Goal: Check status

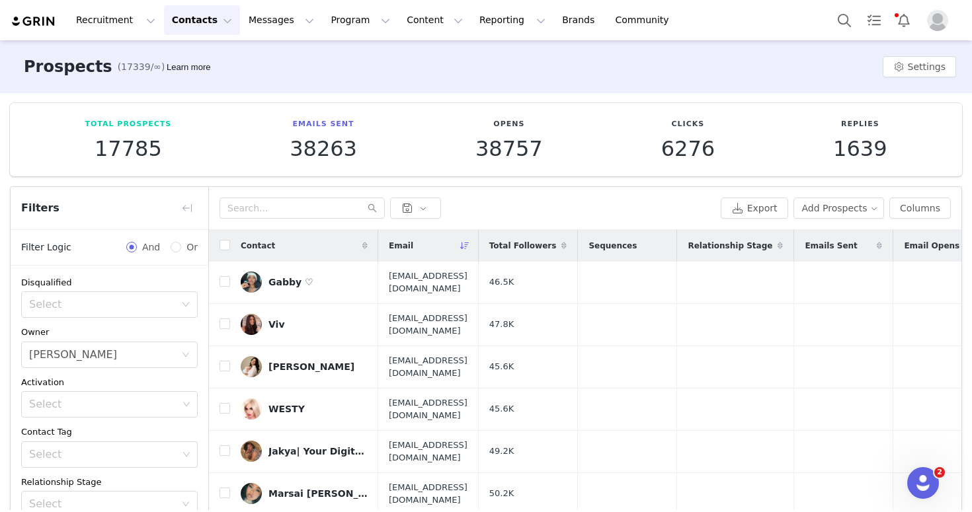
scroll to position [595, 0]
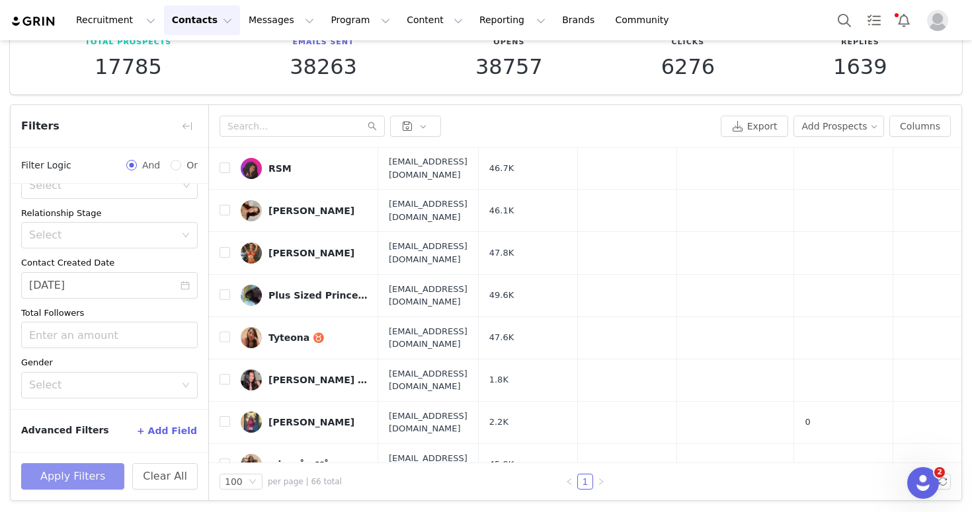
click at [88, 479] on button "Apply Filters" at bounding box center [72, 476] width 103 height 26
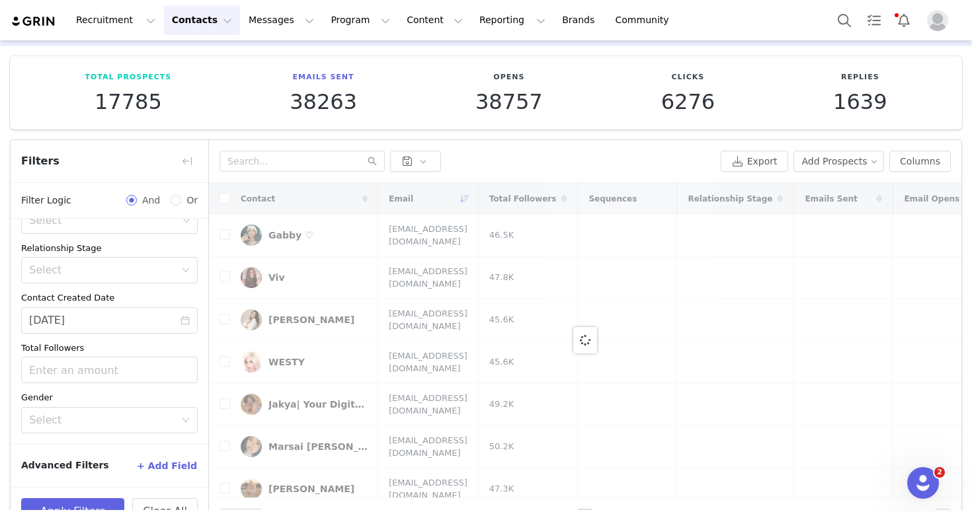
scroll to position [82, 0]
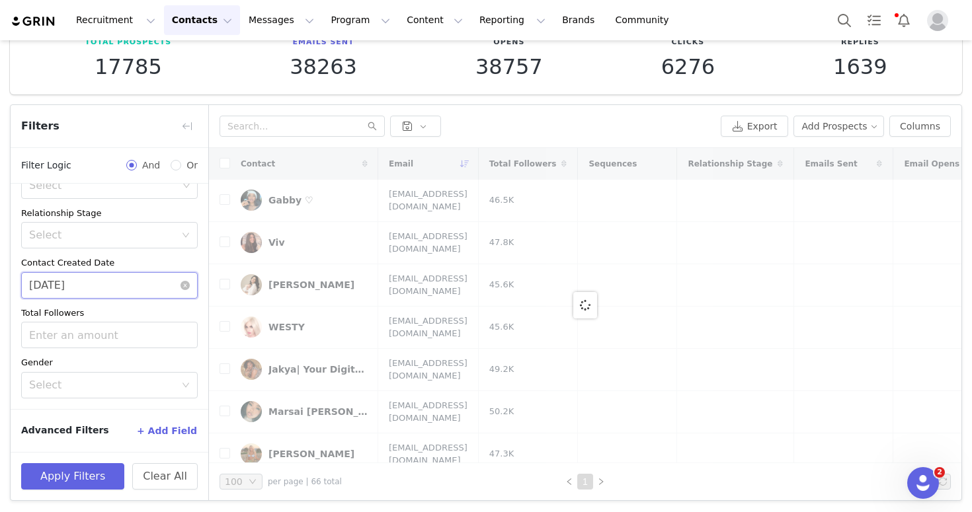
click at [118, 292] on input "[DATE]" at bounding box center [109, 285] width 176 height 26
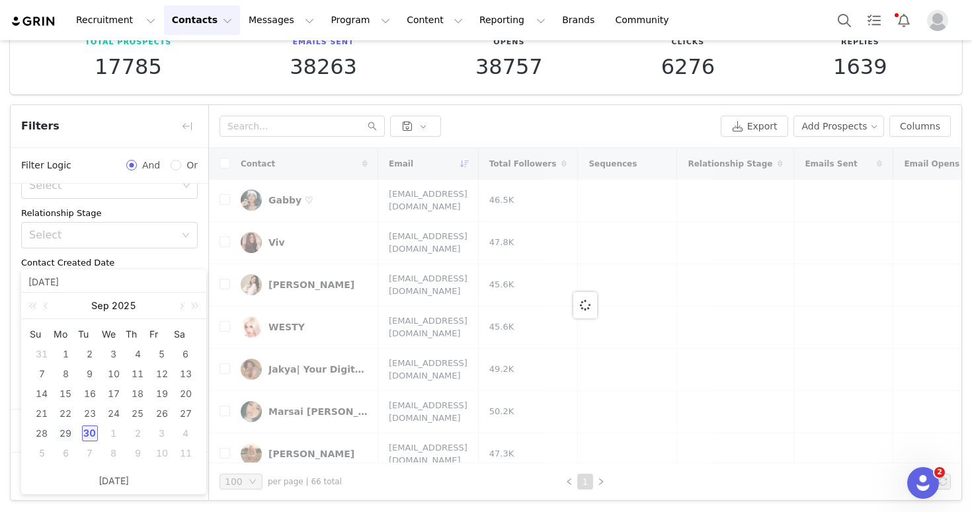
click at [70, 438] on div "29" at bounding box center [66, 434] width 16 height 16
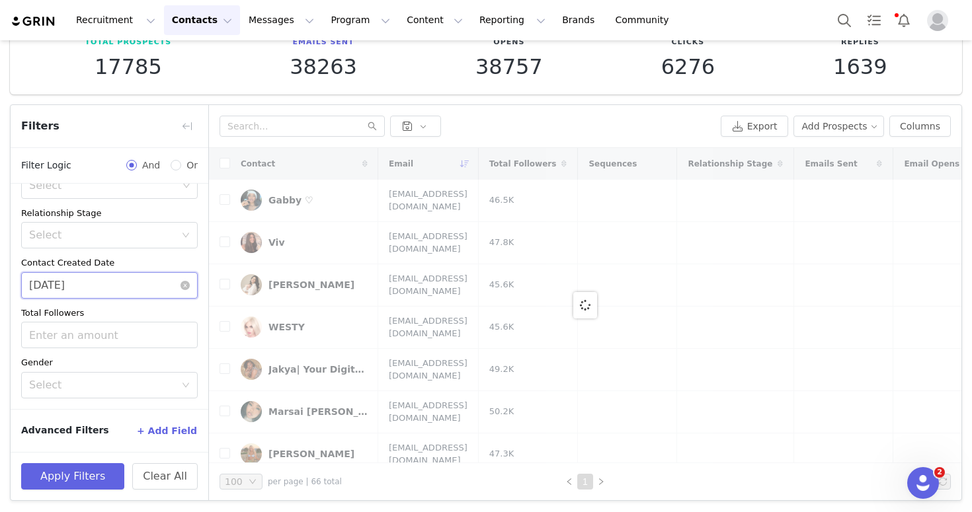
click at [116, 292] on input "09/29/2025" at bounding box center [109, 285] width 176 height 26
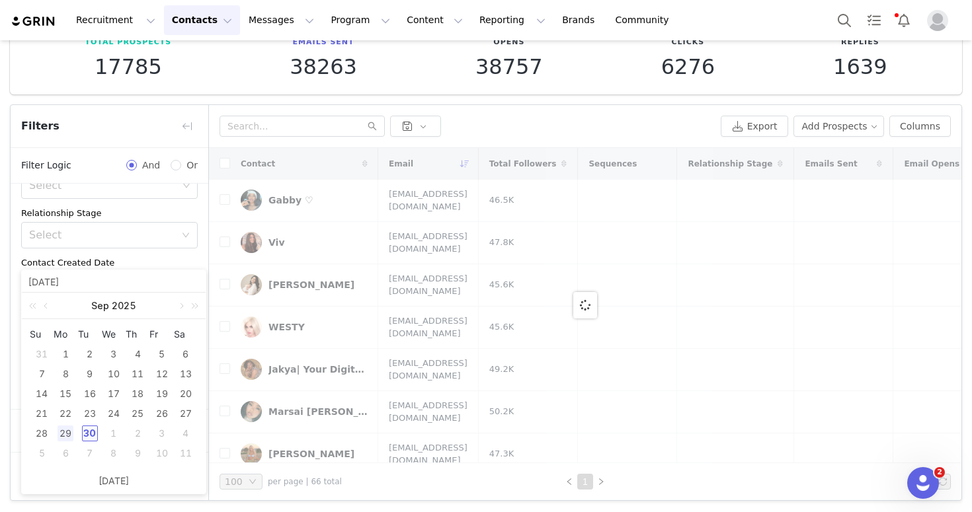
click at [88, 428] on div "30" at bounding box center [90, 434] width 16 height 16
type input "[DATE]"
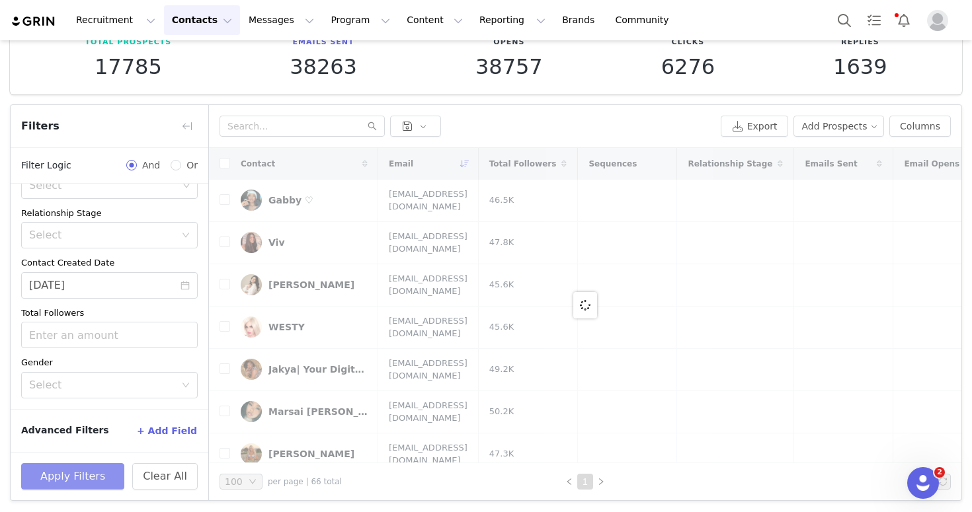
click at [100, 467] on button "Apply Filters" at bounding box center [72, 476] width 103 height 26
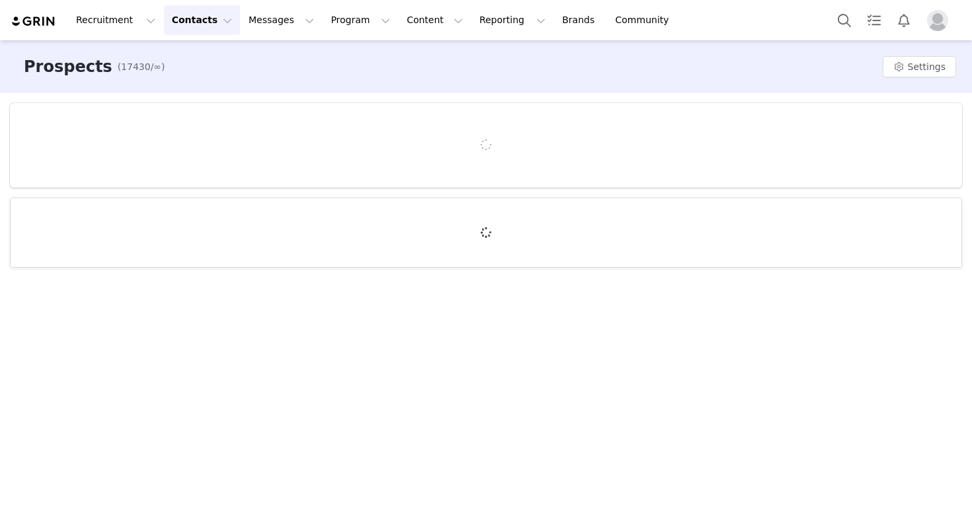
click at [791, 146] on div at bounding box center [486, 145] width 880 height 13
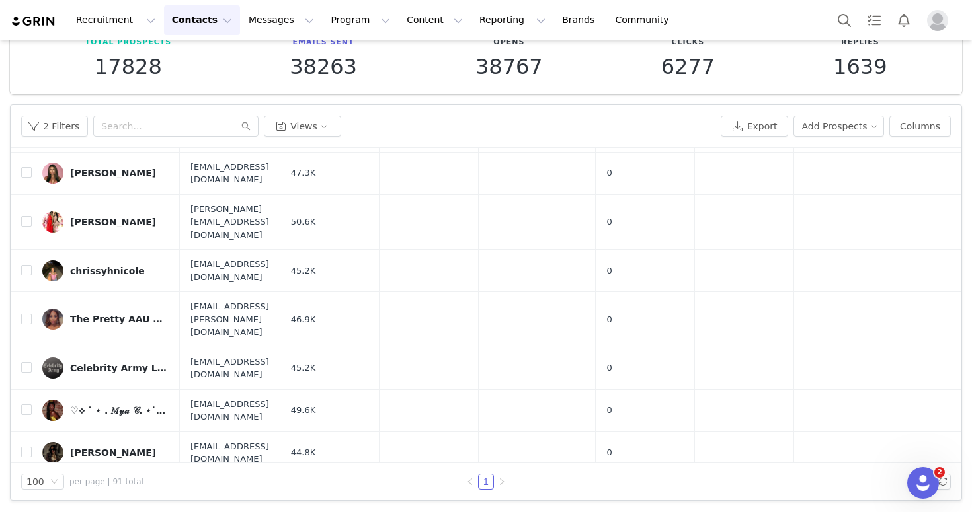
scroll to position [3155, 0]
